Goal: Check status: Check status

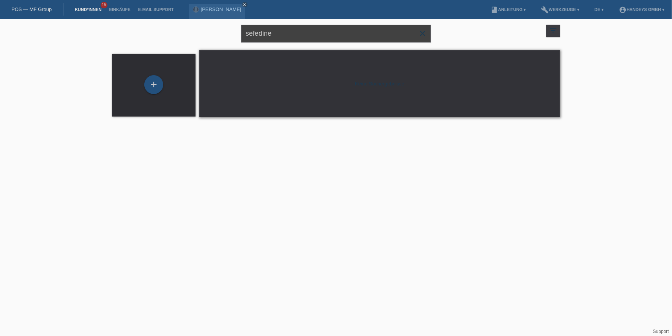
drag, startPoint x: 283, startPoint y: 37, endPoint x: 209, endPoint y: 27, distance: 74.4
click at [209, 27] on div "sefedine close filter_list view_module Alle Kund*innen anzeigen star Markierte …" at bounding box center [336, 32] width 456 height 27
type input "edolind"
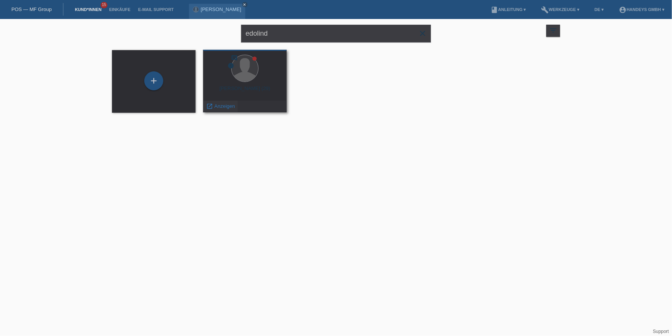
click at [215, 103] on div "launch Anzeigen" at bounding box center [221, 106] width 34 height 11
click at [213, 105] on link "launch Anzeigen" at bounding box center [220, 106] width 29 height 6
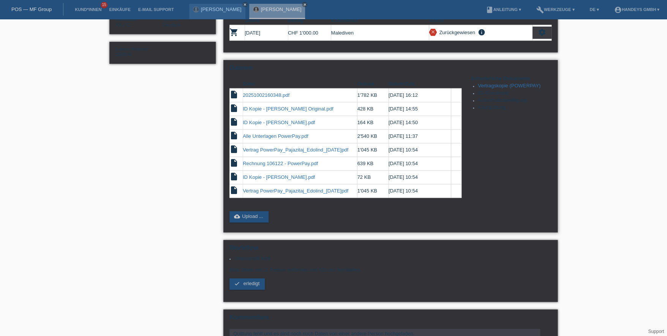
scroll to position [152, 0]
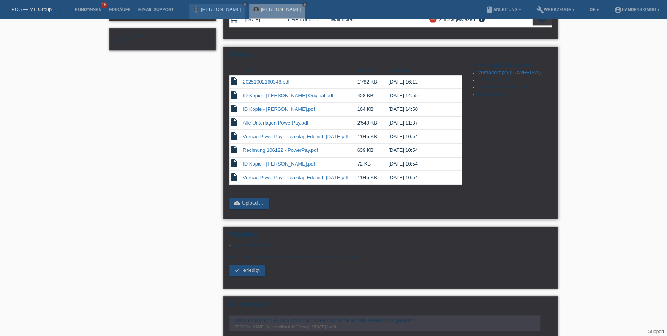
click at [502, 70] on link "Vertragskopie (POWERPAY)" at bounding box center [509, 73] width 63 height 6
click at [279, 161] on link "ID Kopie - Genita Gashi.pdf" at bounding box center [279, 164] width 72 height 6
click at [259, 79] on link "20251002160348.pdf" at bounding box center [266, 82] width 47 height 6
click at [277, 93] on link "ID Kopie - Edolind Pajazitaj Original.pdf" at bounding box center [288, 96] width 90 height 6
click at [279, 120] on link "Alle Unterlagen PowerPay.pdf" at bounding box center [275, 123] width 65 height 6
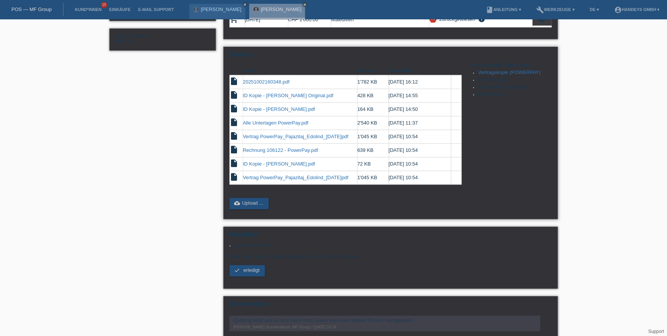
click at [296, 93] on link "ID Kopie - Edolind Pajazitaj Original.pdf" at bounding box center [288, 96] width 90 height 6
click at [264, 80] on link "20251002160348.pdf" at bounding box center [266, 82] width 47 height 6
click at [247, 198] on link "cloud_upload Upload ..." at bounding box center [248, 203] width 39 height 11
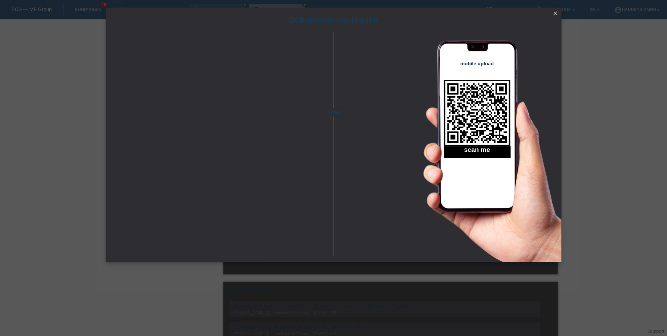
scroll to position [202, 0]
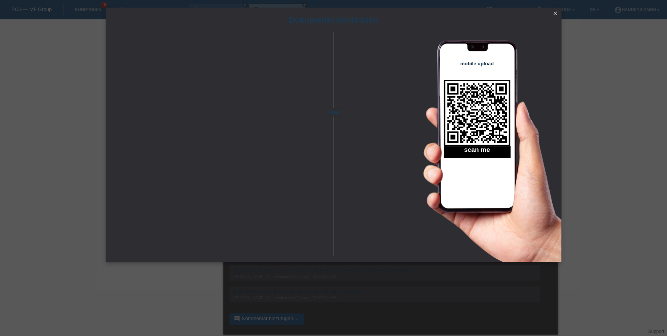
click at [554, 10] on icon "close" at bounding box center [555, 13] width 6 height 6
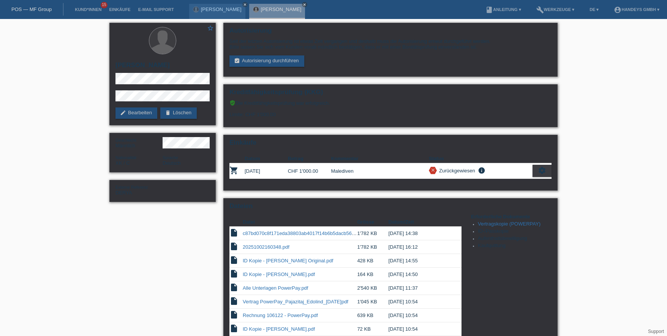
scroll to position [190, 0]
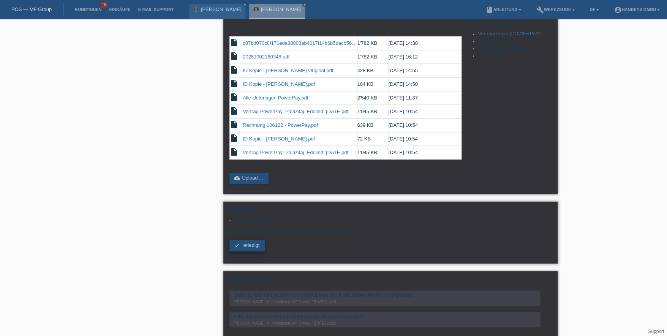
click at [248, 242] on span "erledigt" at bounding box center [251, 245] width 16 height 6
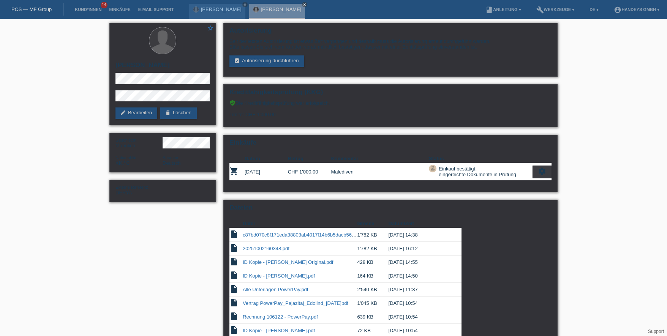
scroll to position [152, 0]
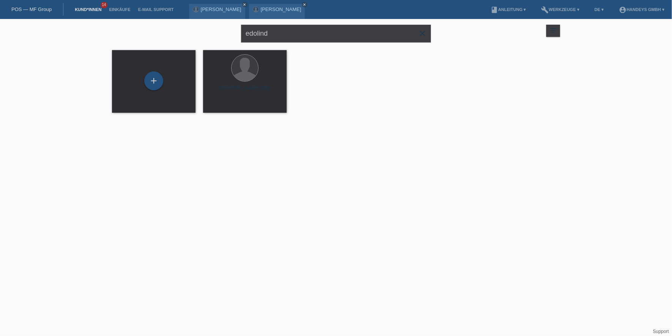
click at [98, 10] on link "Kund*innen" at bounding box center [88, 9] width 34 height 5
click at [243, 4] on icon "close" at bounding box center [245, 5] width 4 height 4
click at [237, 4] on div "[PERSON_NAME] close" at bounding box center [217, 11] width 56 height 15
click at [243, 5] on icon "close" at bounding box center [245, 5] width 4 height 4
